Goal: Navigation & Orientation: Find specific page/section

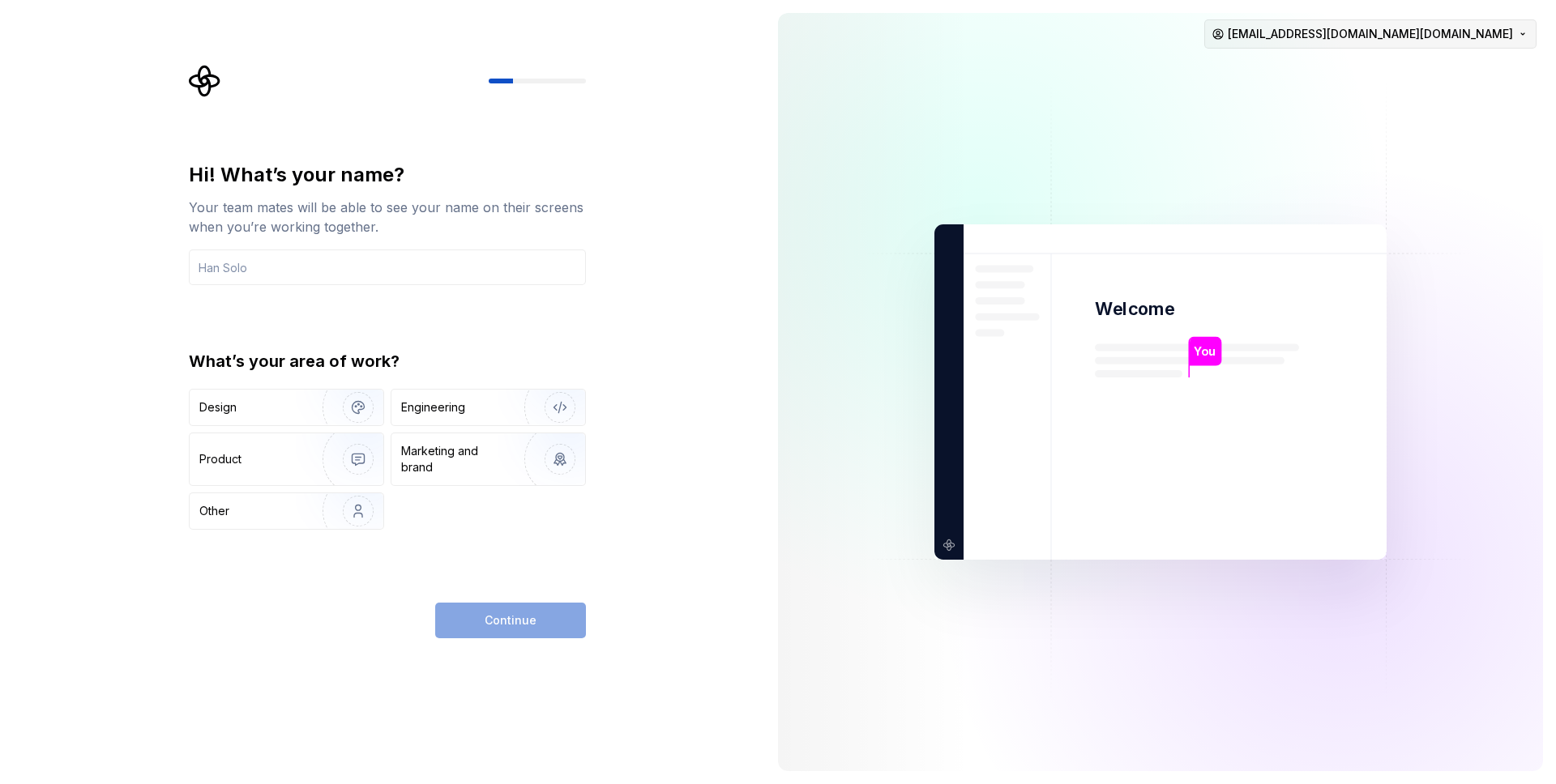
click at [1354, 29] on html "Hi! What’s your name? Your team mates will be able to see your name on their sc…" at bounding box center [778, 392] width 1556 height 784
click at [1271, 69] on div "Sign out" at bounding box center [1325, 69] width 154 height 16
